Goal: Use online tool/utility: Use online tool/utility

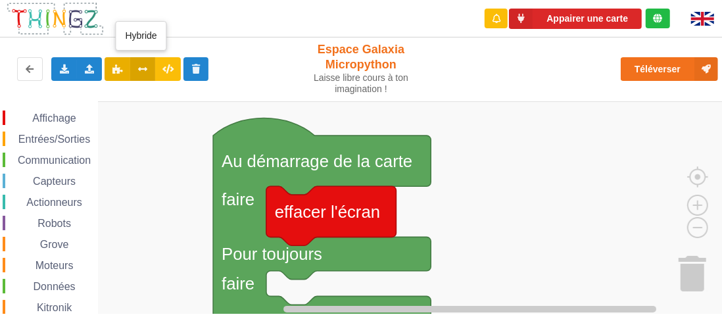
click at [140, 70] on icon at bounding box center [142, 68] width 11 height 8
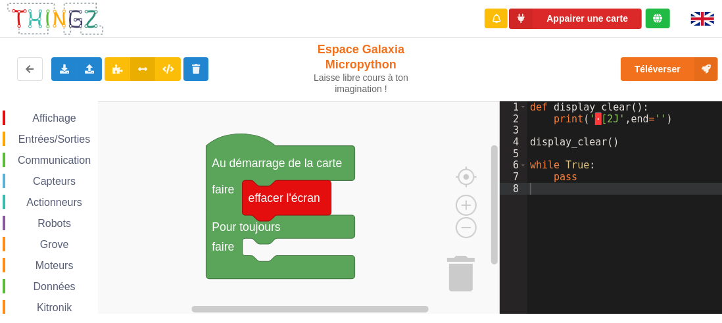
click at [76, 135] on span "Entrées/Sorties" at bounding box center [54, 138] width 76 height 11
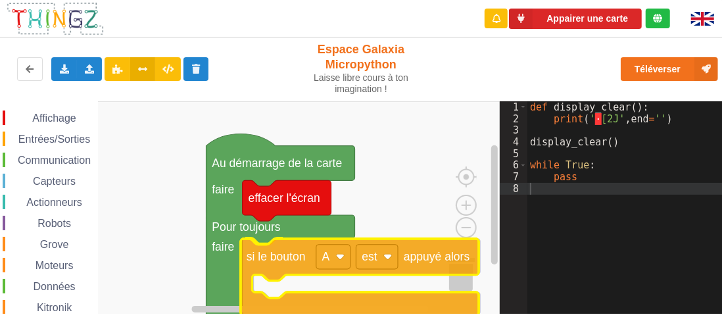
click at [283, 264] on div "Affichage Entrées/Sorties Communication Capteurs Actionneurs Robots Grove Moteu…" at bounding box center [250, 207] width 500 height 212
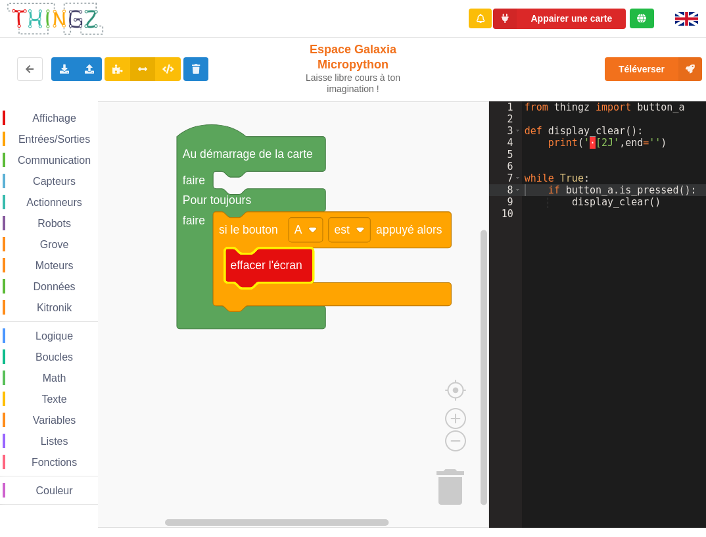
click at [59, 119] on span "Affichage" at bounding box center [53, 117] width 47 height 11
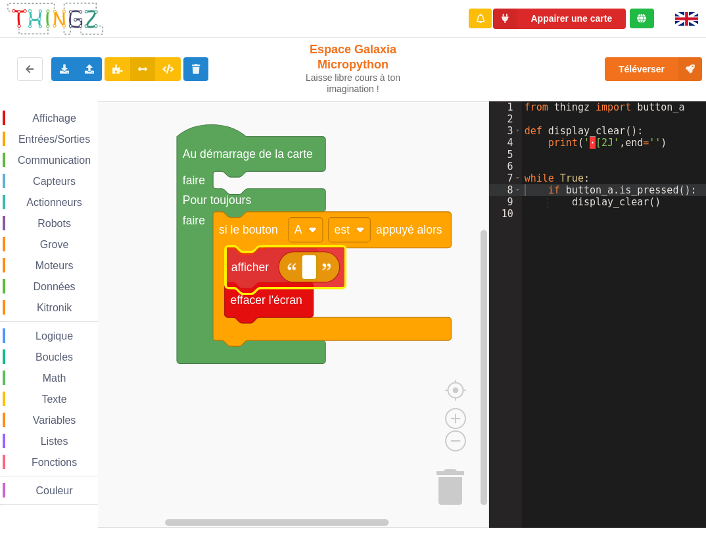
click at [254, 274] on div "Affichage Entrées/Sorties Communication Capteurs Actionneurs Robots Grove Moteu…" at bounding box center [244, 314] width 489 height 426
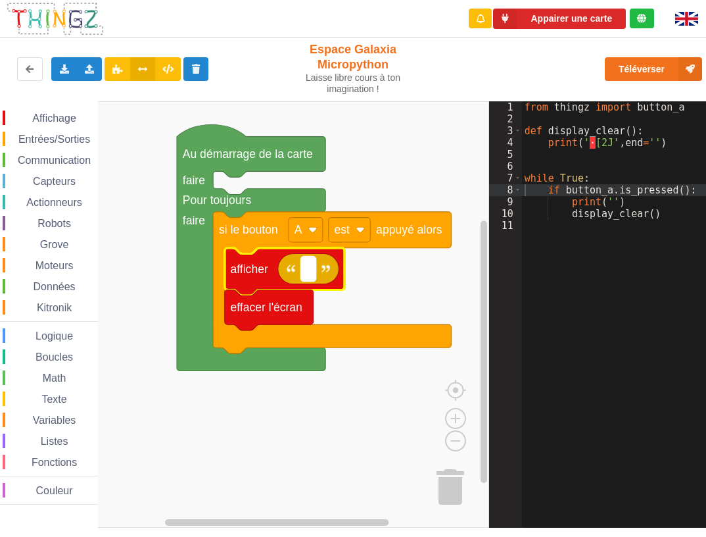
click at [303, 265] on rect "Espace de travail de Blocky" at bounding box center [308, 268] width 14 height 24
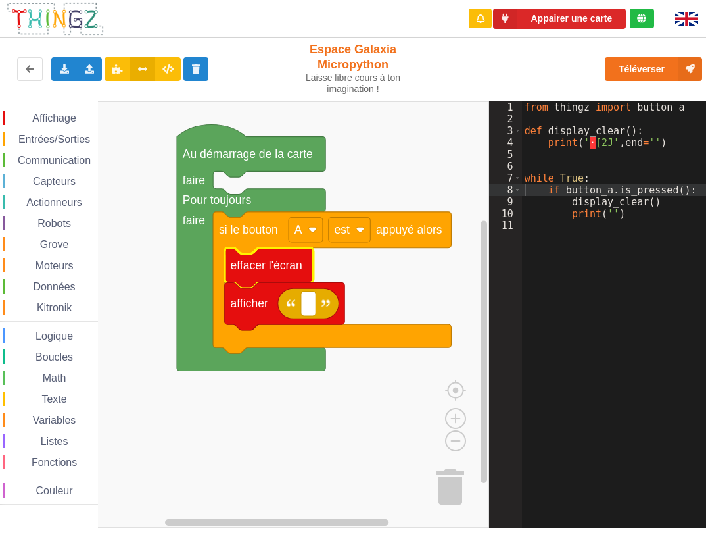
click at [186, 287] on icon "Espace de travail de Blocky" at bounding box center [251, 247] width 149 height 246
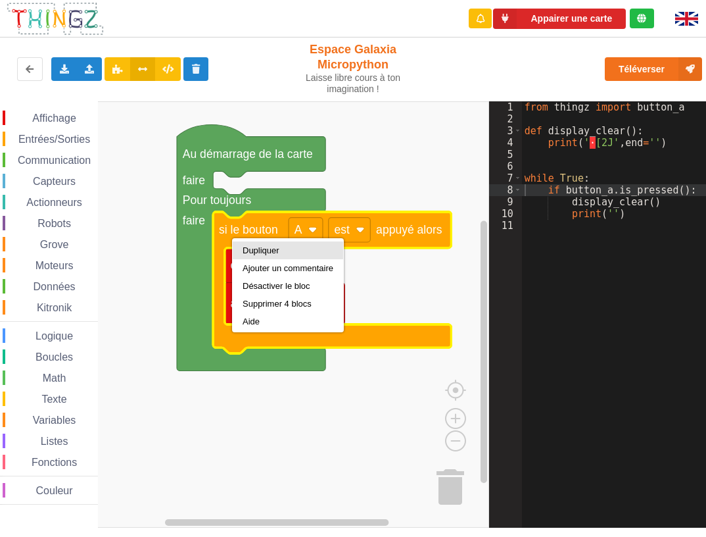
click at [245, 251] on div "Dupliquer" at bounding box center [288, 250] width 91 height 10
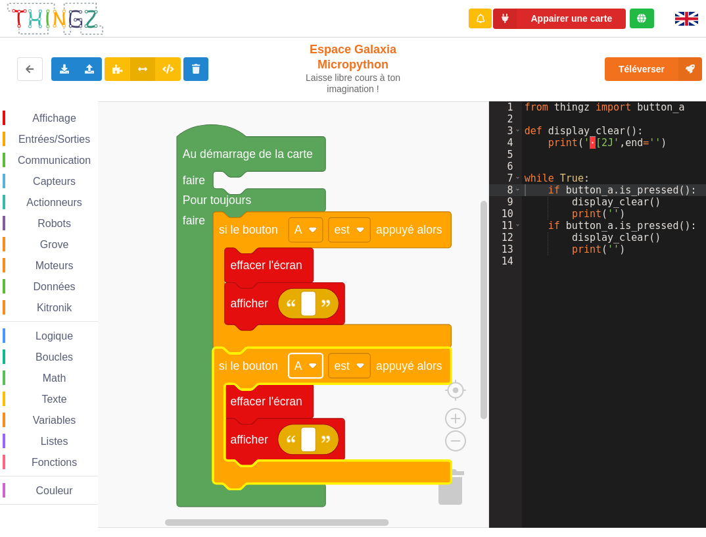
click at [314, 322] on image "Espace de travail de Blocky" at bounding box center [312, 365] width 9 height 9
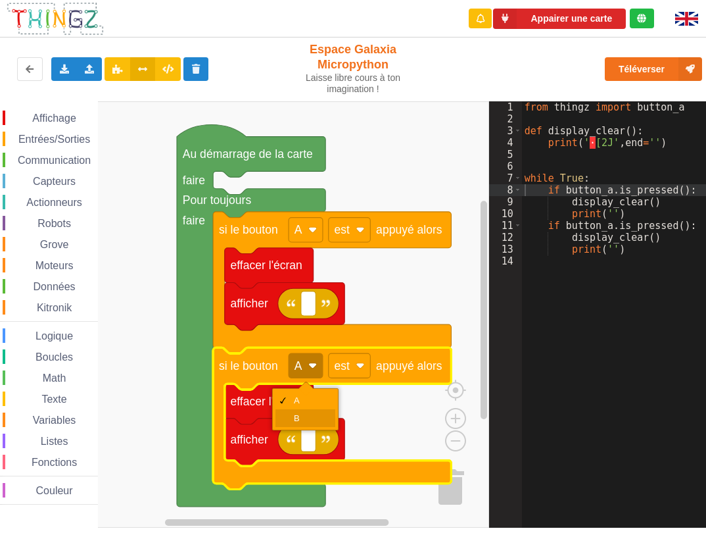
click at [295, 322] on div "B" at bounding box center [306, 418] width 60 height 18
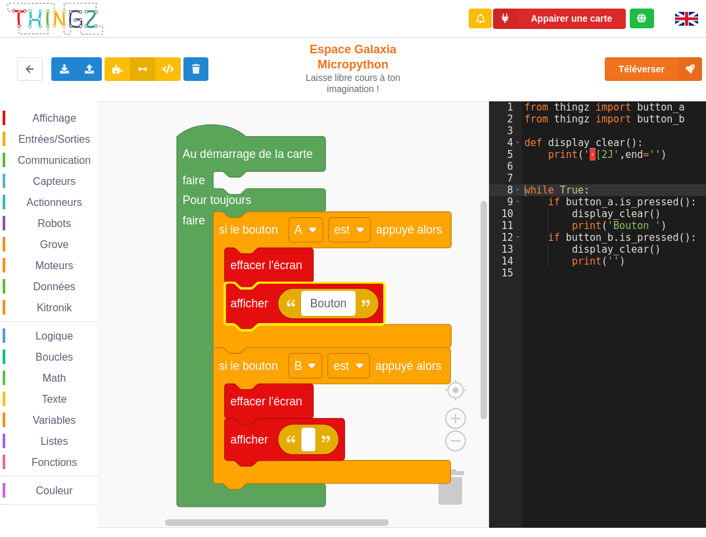
type input "Bouton A"
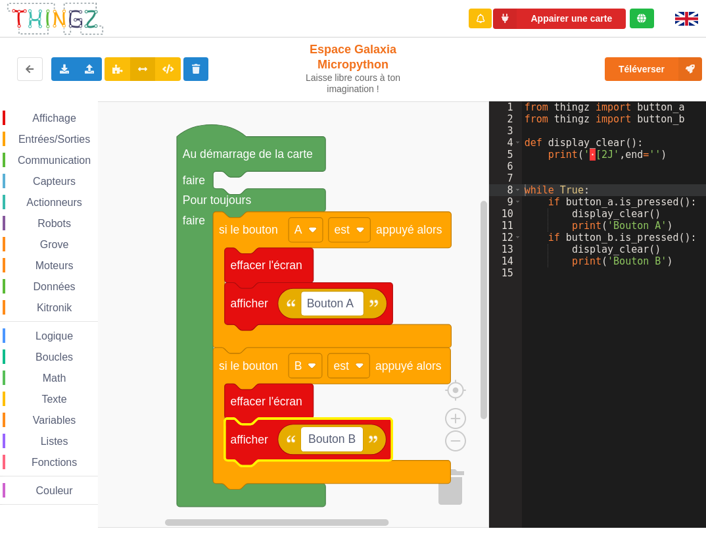
type input "Bouton B"
